Goal: Transaction & Acquisition: Subscribe to service/newsletter

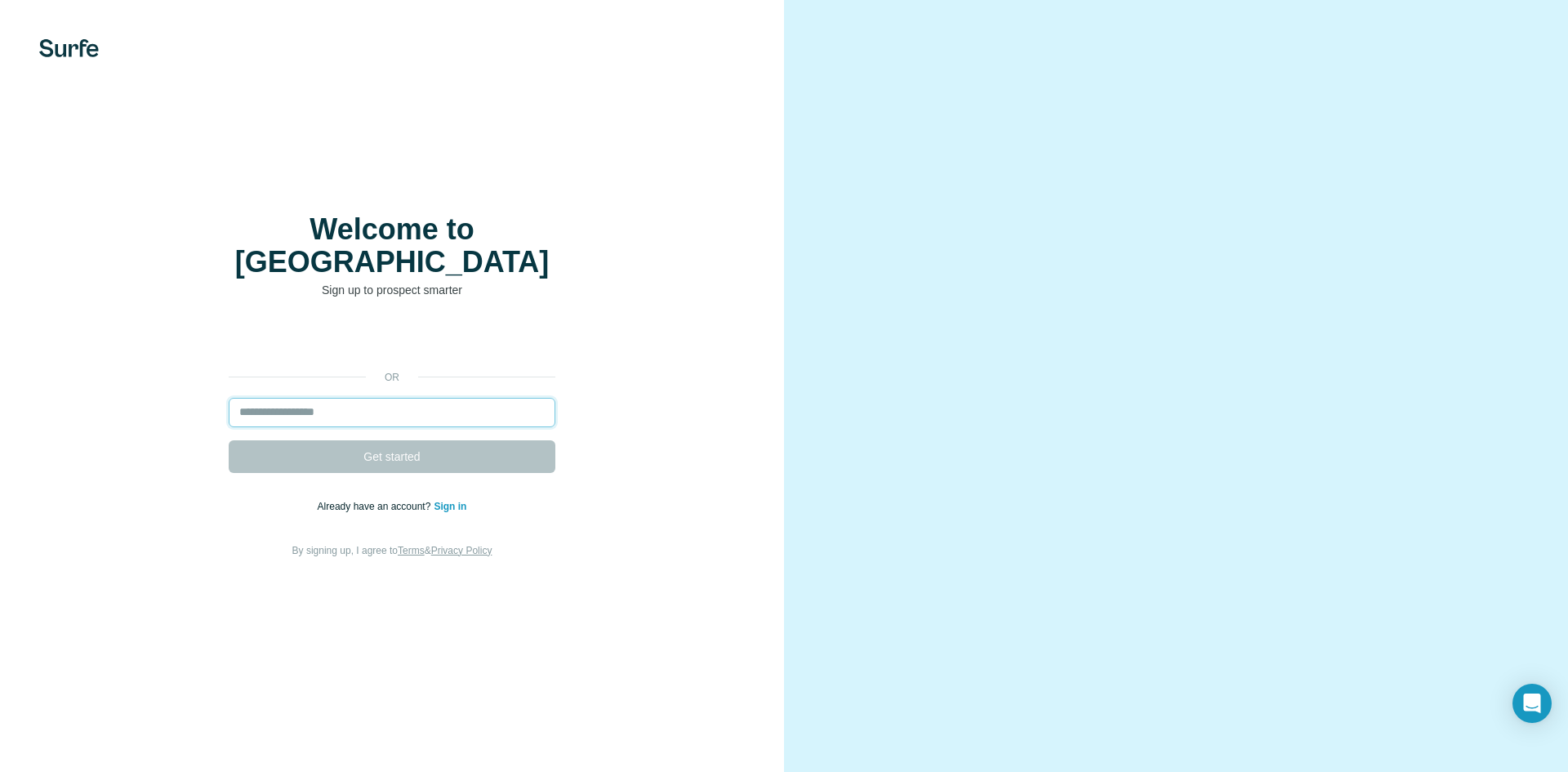
drag, startPoint x: 0, startPoint y: 0, endPoint x: 382, endPoint y: 397, distance: 550.9
click at [382, 398] on input "email" at bounding box center [392, 413] width 327 height 30
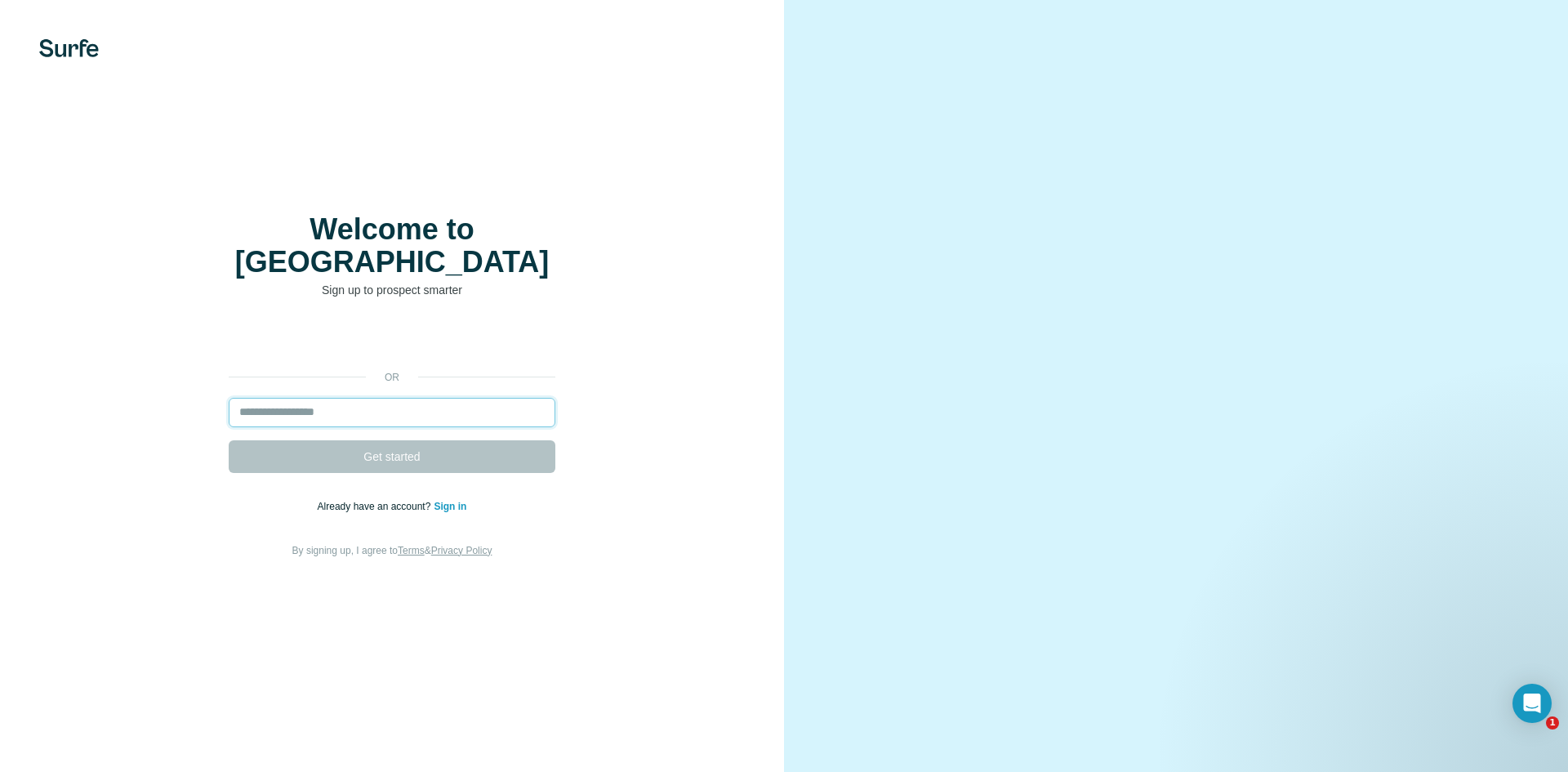
type input "**********"
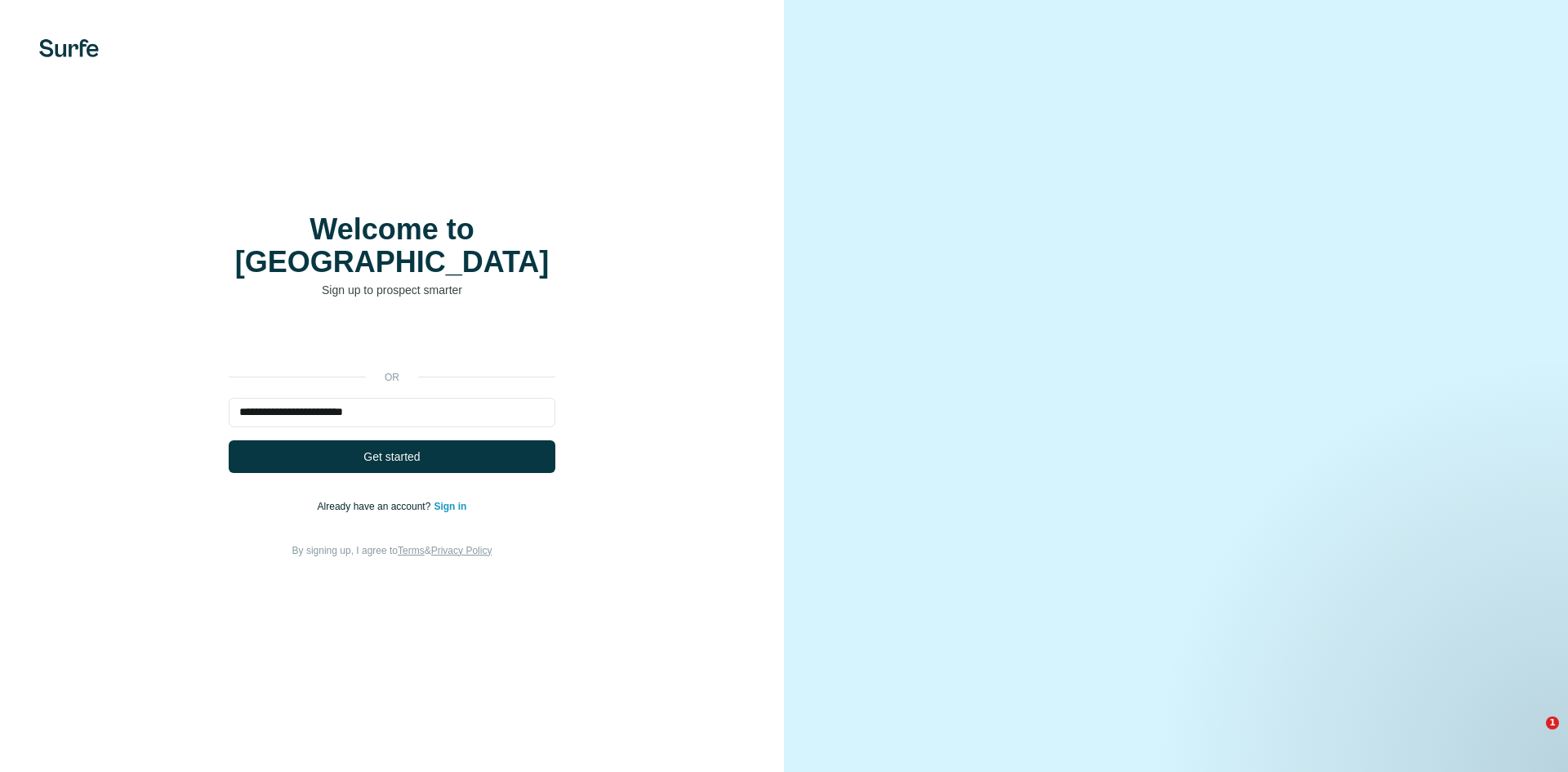
click at [391, 449] on span "Get started" at bounding box center [392, 457] width 56 height 16
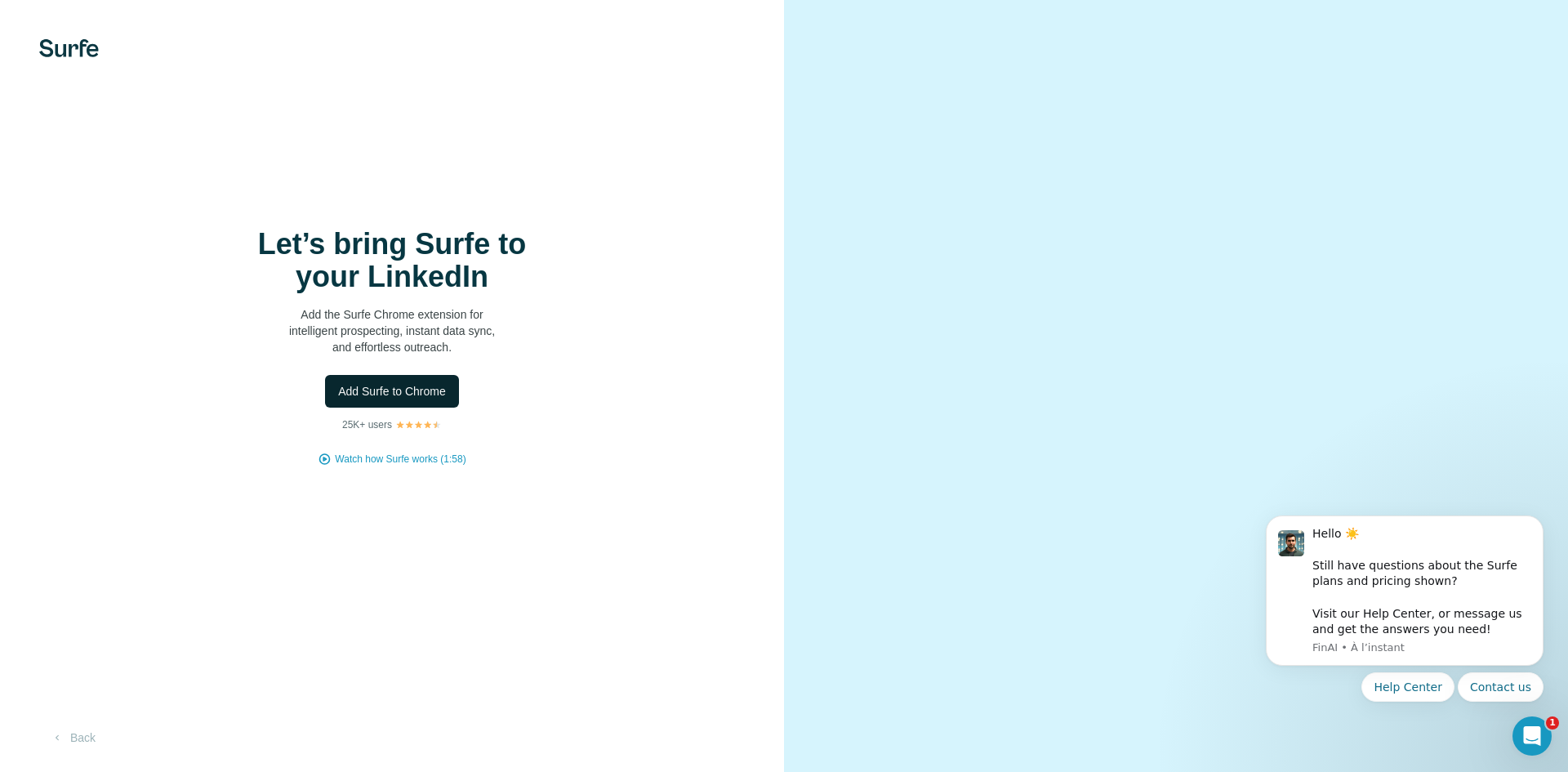
click at [384, 402] on button "Add Surfe to Chrome" at bounding box center [392, 391] width 134 height 33
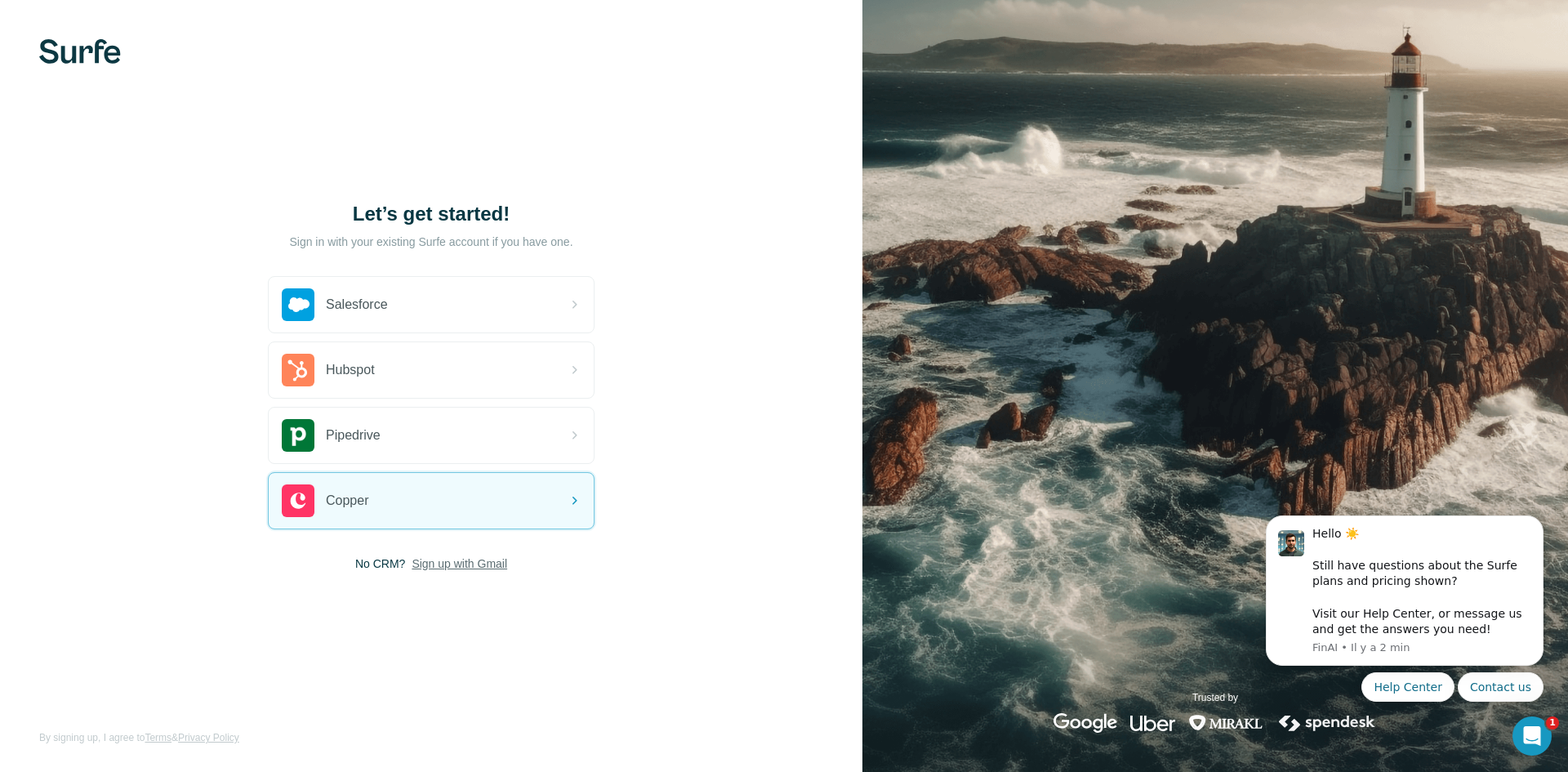
click at [428, 558] on span "Sign up with Gmail" at bounding box center [459, 563] width 96 height 16
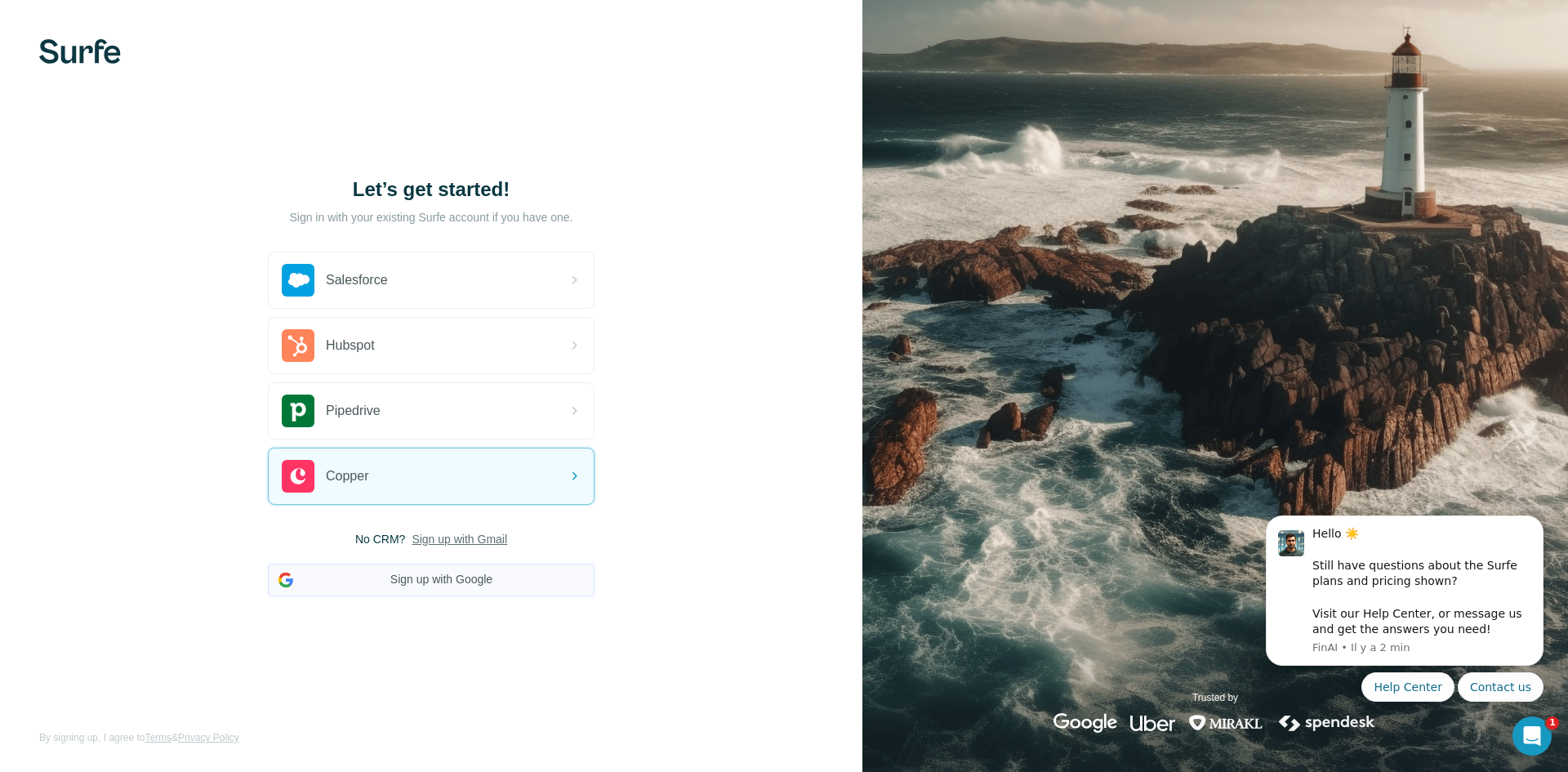
click at [423, 572] on button "Sign up with Google" at bounding box center [431, 580] width 327 height 33
